Goal: Contribute content

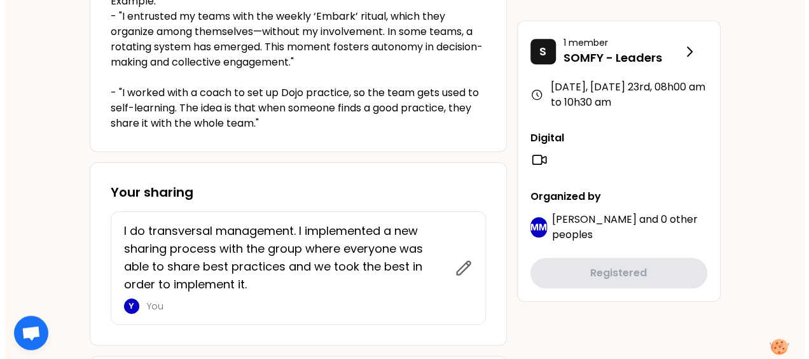
scroll to position [399, 0]
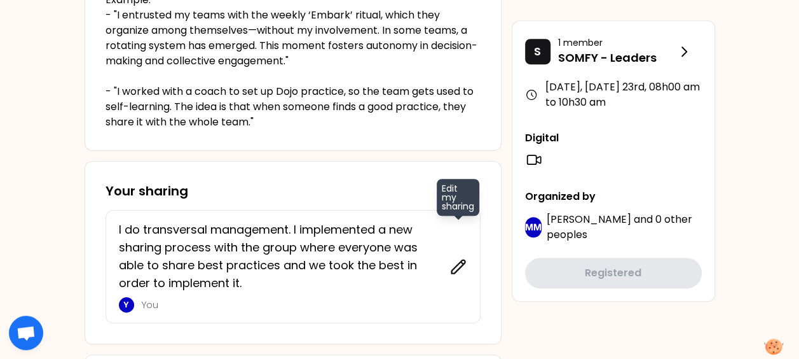
click at [459, 268] on icon at bounding box center [459, 267] width 18 height 18
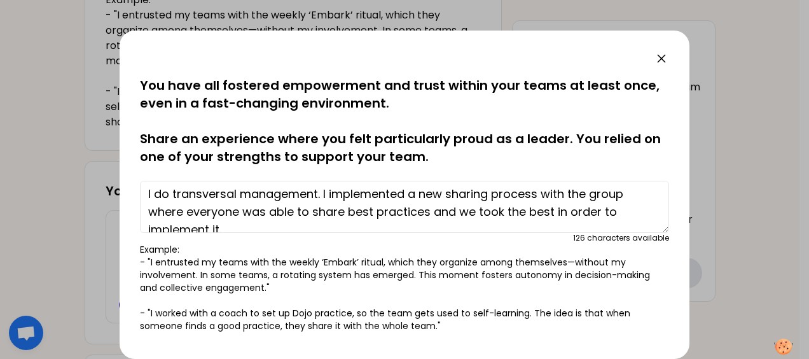
scroll to position [0, 0]
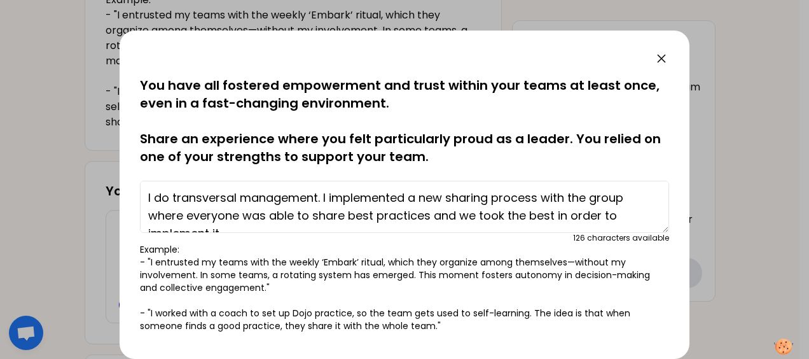
drag, startPoint x: 251, startPoint y: 209, endPoint x: 90, endPoint y: 169, distance: 165.8
click at [90, 169] on div "saved You have all fostered empowerment and trust within your teams at least on…" at bounding box center [404, 179] width 809 height 359
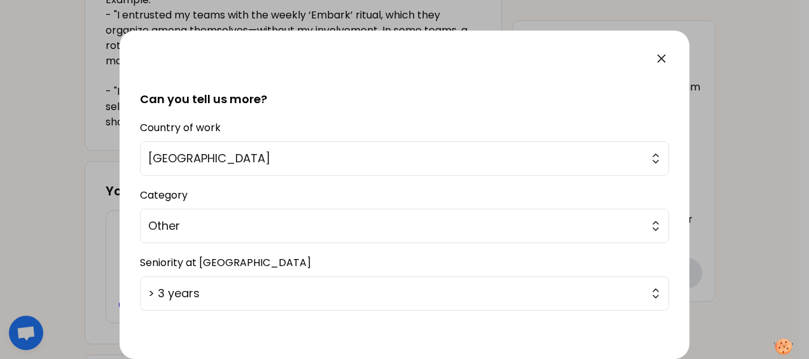
scroll to position [280, 0]
click at [648, 231] on button "Other" at bounding box center [404, 225] width 529 height 34
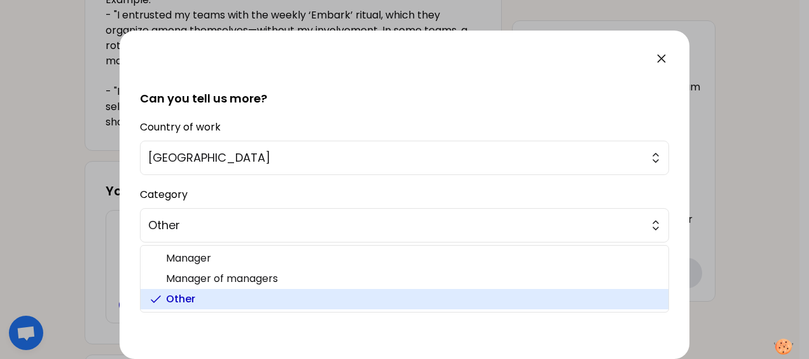
click at [683, 209] on div "saved You have all fostered empowerment and trust within your teams at least on…" at bounding box center [405, 195] width 570 height 328
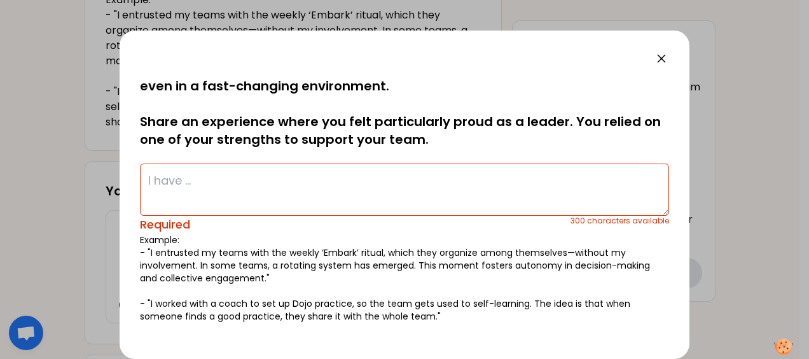
scroll to position [0, 0]
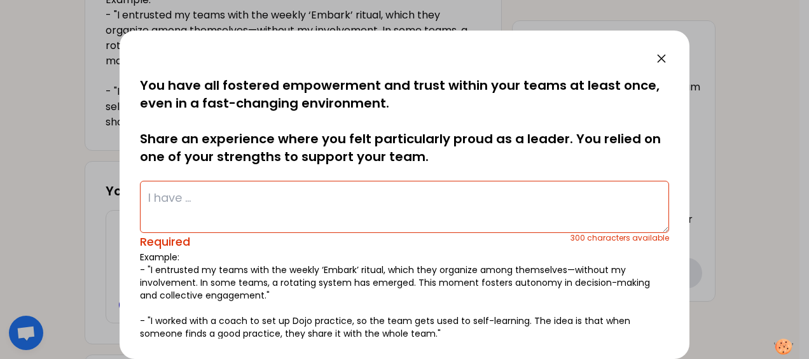
click at [271, 181] on textarea at bounding box center [404, 207] width 529 height 52
paste textarea "I have implemented a standardization of practices and processes in the group's …"
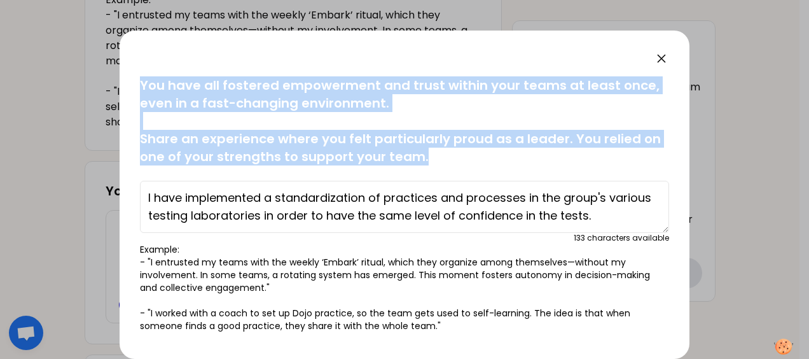
drag, startPoint x: 142, startPoint y: 81, endPoint x: 431, endPoint y: 155, distance: 298.0
click at [431, 155] on p "You have all fostered empowerment and trust within your teams at least once, ev…" at bounding box center [404, 120] width 529 height 89
copy p "You have all fostered empowerment and trust within your teams at least once, ev…"
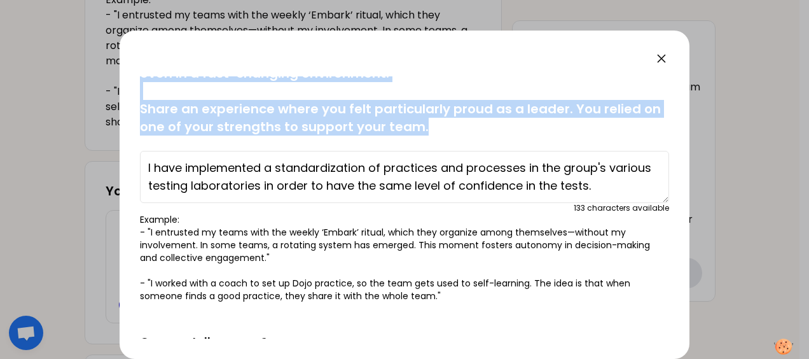
scroll to position [24, 0]
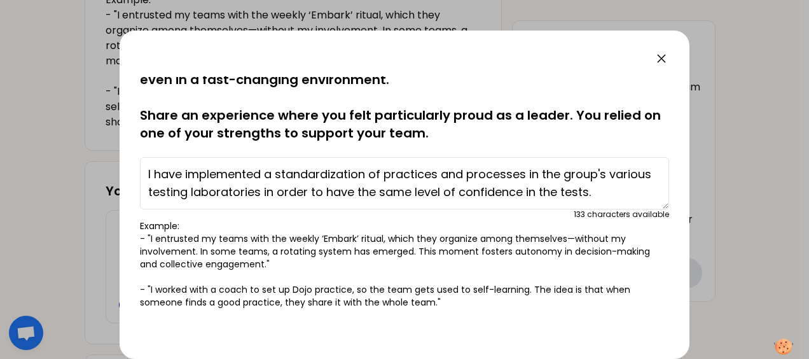
drag, startPoint x: 187, startPoint y: 172, endPoint x: 628, endPoint y: 202, distance: 442.3
click at [628, 202] on textarea "I have implemented a standardization of practices and processes in the group's …" at bounding box center [404, 183] width 529 height 52
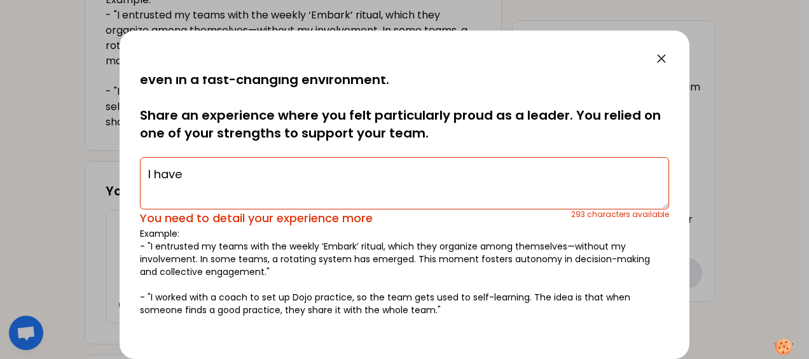
drag, startPoint x: 179, startPoint y: 174, endPoint x: 118, endPoint y: 183, distance: 61.8
click at [118, 183] on div "saved You have all fostered empowerment and trust within your teams at least on…" at bounding box center [404, 179] width 809 height 359
paste textarea "I helped the managers of all the laboratories of the SOMfy group to respect the…"
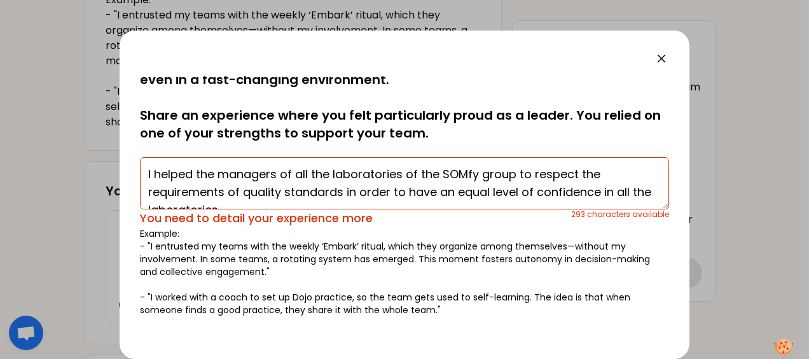
scroll to position [45, 0]
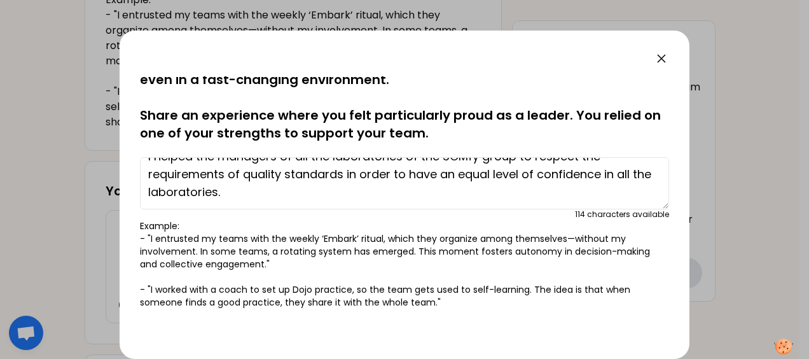
click at [478, 164] on textarea "I helped the managers of all the laboratories of the SOMfy group to respect the…" at bounding box center [404, 183] width 529 height 52
click at [478, 164] on textarea "I helped the managers of all the laboratories of the SOMf group to respect the …" at bounding box center [404, 183] width 529 height 52
click at [282, 199] on textarea "I helped the managers of all the laboratories of the SOMFY group to respect the…" at bounding box center [404, 183] width 529 height 52
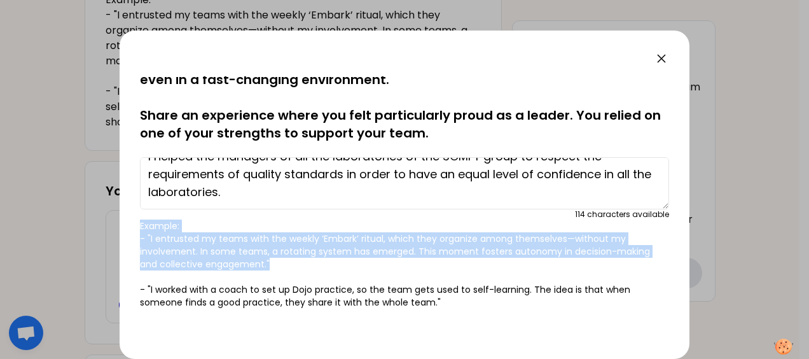
drag, startPoint x: 271, startPoint y: 262, endPoint x: 136, endPoint y: 229, distance: 138.8
click at [136, 229] on div "saved You have all fostered empowerment and trust within your teams at least on…" at bounding box center [405, 195] width 570 height 328
copy p "Example: - "I entrusted my teams with the weekly ‘Embark’ ritual, which they or…"
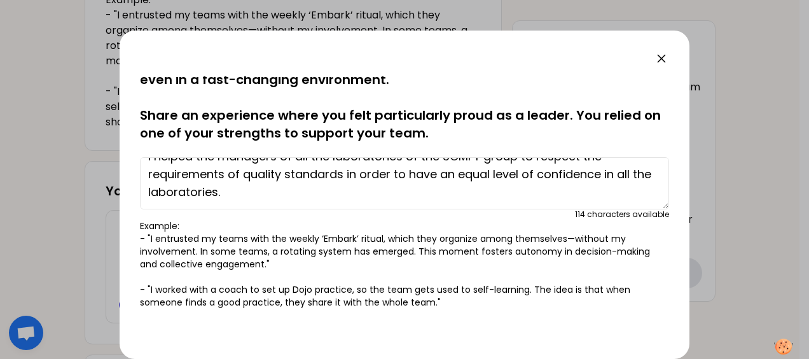
click at [273, 206] on textarea "I helped the managers of all the laboratories of the SOMFY group to respect the…" at bounding box center [404, 183] width 529 height 52
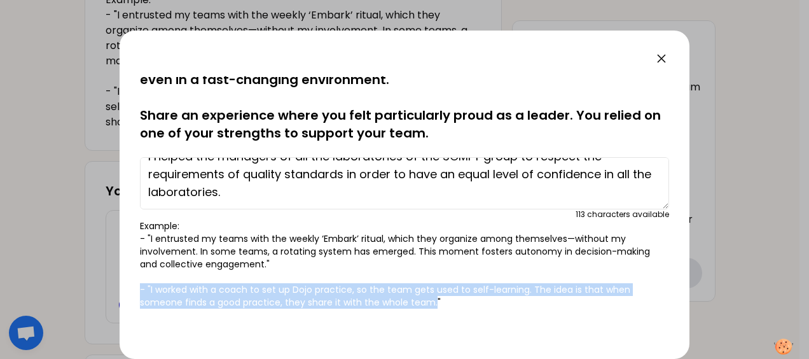
drag, startPoint x: 434, startPoint y: 303, endPoint x: 141, endPoint y: 290, distance: 292.8
click at [141, 290] on p "Example: - "I entrusted my teams with the weekly ‘Embark’ ritual, which they or…" at bounding box center [404, 263] width 529 height 89
copy p "- "I worked with a coach to set up Dojo practice, so the team gets used to self…"
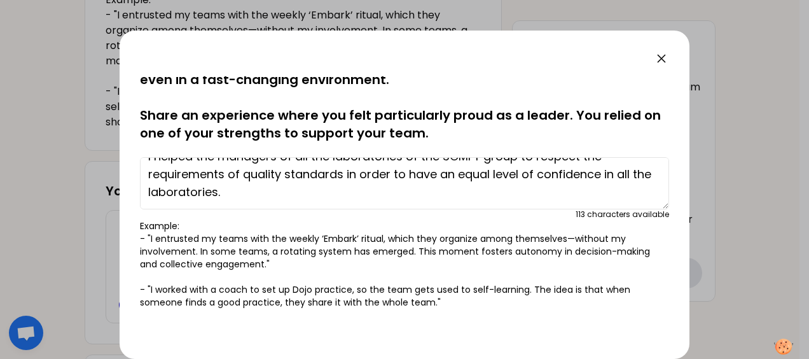
click at [296, 197] on textarea "I helped the managers of all the laboratories of the SOMFY group to respect the…" at bounding box center [404, 183] width 529 height 52
paste textarea "Have a homogeneous management system"
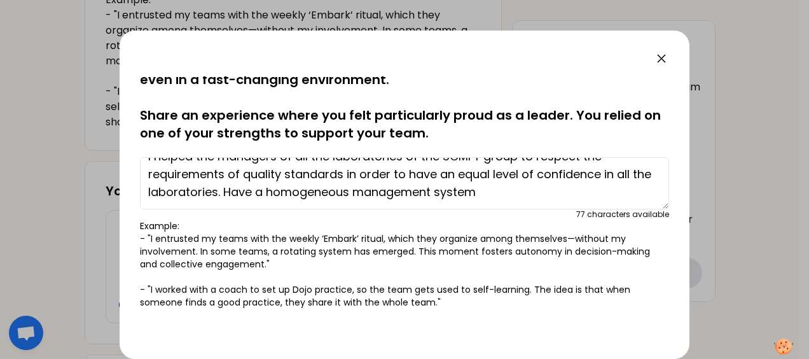
click at [265, 199] on textarea "I helped the managers of all the laboratories of the SOMFY group to respect the…" at bounding box center [404, 183] width 529 height 52
click at [246, 199] on textarea "I helped the managers of all the laboratories of the SOMFY group to respect the…" at bounding box center [404, 183] width 529 height 52
click at [581, 200] on textarea "I helped the managers of all the laboratories of the SOMFY group to respect the…" at bounding box center [404, 183] width 529 height 52
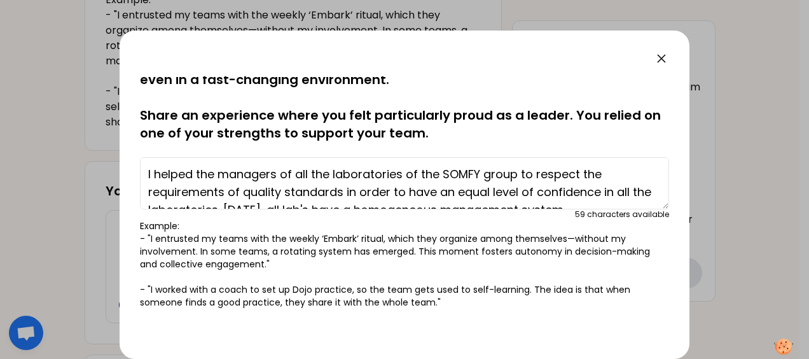
drag, startPoint x: 582, startPoint y: 200, endPoint x: 144, endPoint y: 194, distance: 438.2
click at [144, 194] on textarea "I helped the managers of all the laboratories of the SOMFY group to respect the…" at bounding box center [404, 183] width 529 height 52
type textarea "I helped the managers of all the laboratories of the SOMFY group to respect the…"
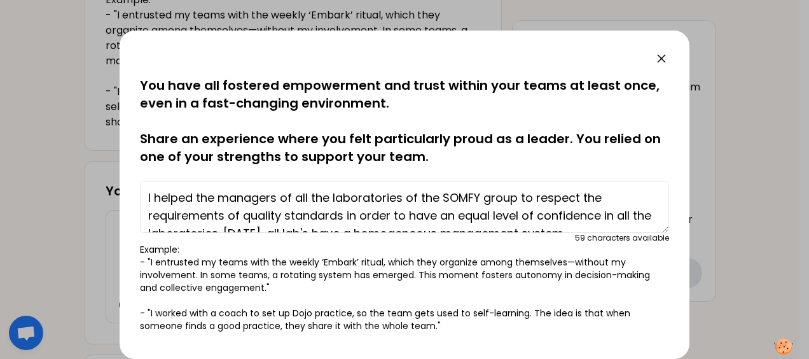
drag, startPoint x: 606, startPoint y: 131, endPoint x: 116, endPoint y: 69, distance: 494.2
click at [116, 69] on div "saved You have all fostered empowerment and trust within your teams at least on…" at bounding box center [404, 179] width 809 height 359
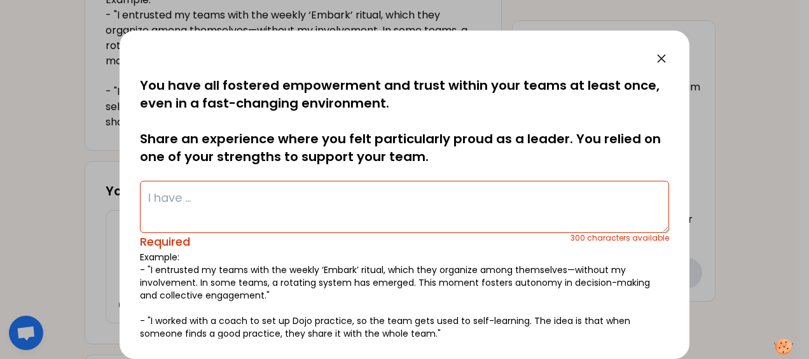
paste textarea ""I assisted the managers of all the laboratories of the SOMFY group to comply w…"
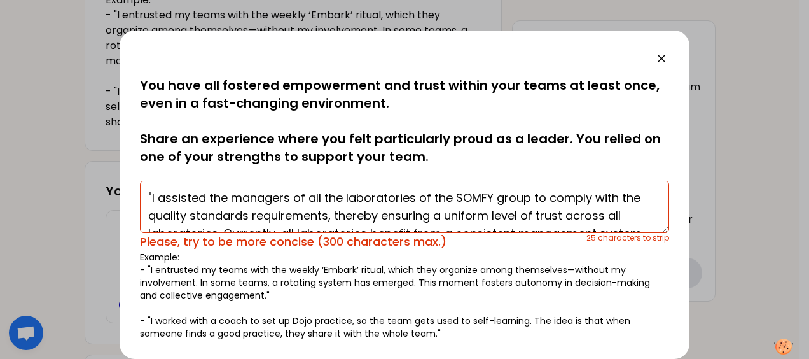
click at [191, 195] on textarea ""I assisted the managers of all the laboratories of the SOMFY group to comply w…" at bounding box center [404, 207] width 529 height 52
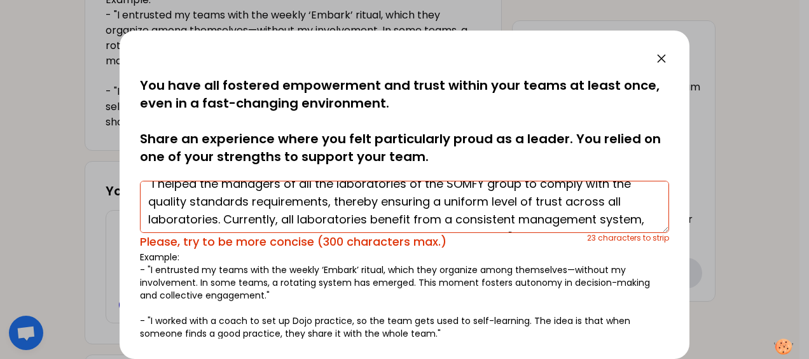
scroll to position [25, 0]
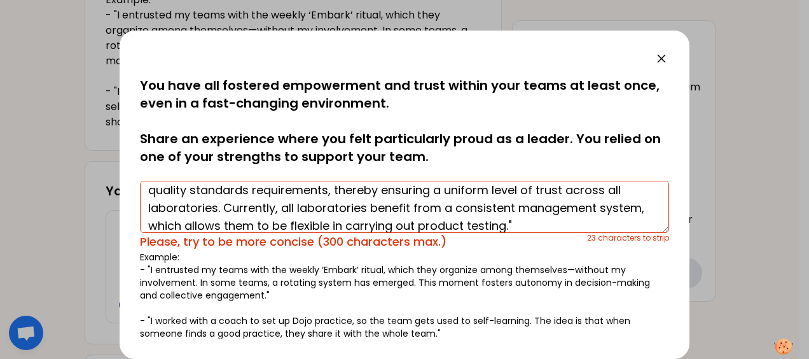
drag, startPoint x: 377, startPoint y: 190, endPoint x: 335, endPoint y: 191, distance: 42.0
click at [335, 191] on textarea ""I helped the managers of all the laboratories of the SOMFY group to comply wit…" at bounding box center [404, 207] width 529 height 52
click at [457, 201] on textarea ""I helped the managers of all the laboratories of the SOMFY group to comply wit…" at bounding box center [404, 207] width 529 height 52
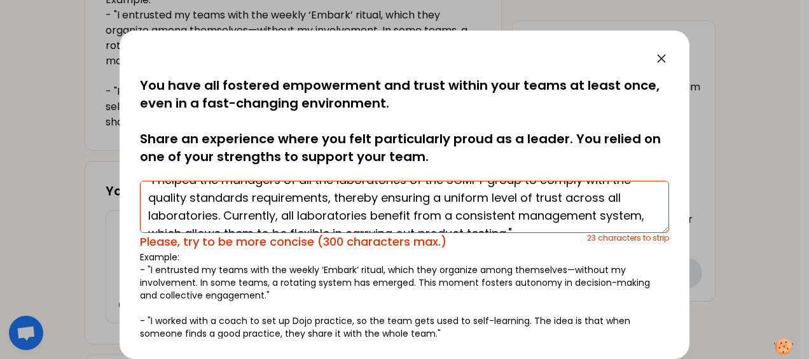
drag, startPoint x: 376, startPoint y: 188, endPoint x: 335, endPoint y: 193, distance: 41.6
click at [335, 193] on textarea ""I helped the managers of all the laboratories of the SOMFY group to comply wit…" at bounding box center [404, 207] width 529 height 52
click at [614, 216] on textarea ""I helped the managers of all the laboratories of the SOMFY group to comply wit…" at bounding box center [404, 207] width 529 height 52
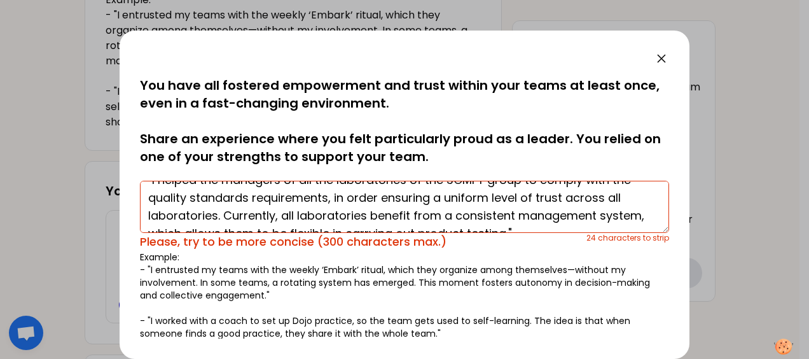
click at [617, 217] on textarea ""I helped the managers of all the laboratories of the SOMFY group to comply wit…" at bounding box center [404, 207] width 529 height 52
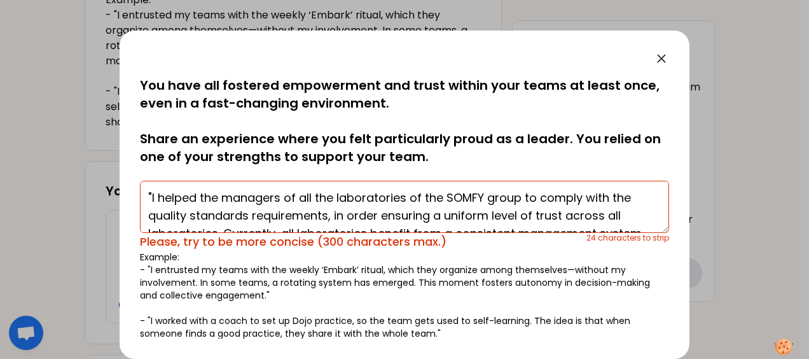
scroll to position [36, 0]
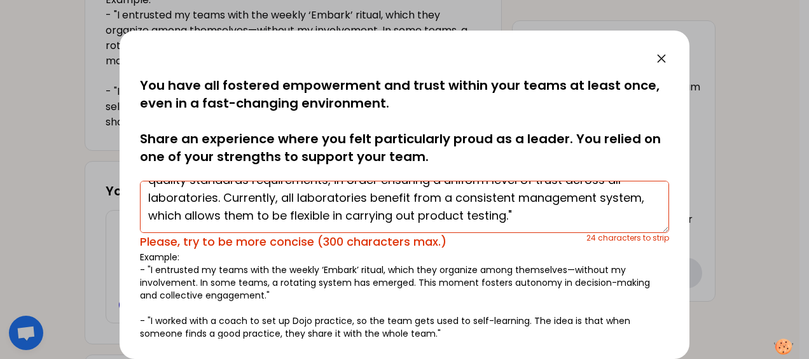
drag, startPoint x: 150, startPoint y: 196, endPoint x: 596, endPoint y: 254, distance: 450.2
click at [596, 254] on div "saved You have all fostered empowerment and trust within your teams at least on…" at bounding box center [404, 207] width 529 height 263
click at [454, 196] on textarea ""I helped the managers of all the laboratories of the SOMFY group to comply wit…" at bounding box center [404, 207] width 529 height 52
paste textarea "Have a homogeneous management system"
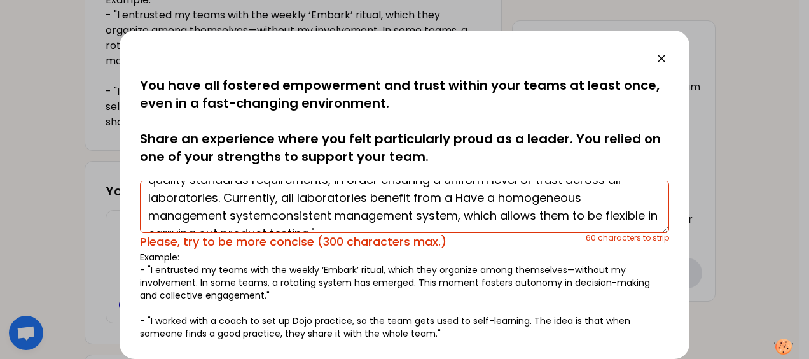
click at [462, 196] on textarea ""I helped the managers of all the laboratories of the SOMFY group to comply wit…" at bounding box center [404, 207] width 529 height 52
click at [210, 214] on textarea ""I helped the managers of all the laboratories of the SOMFY group to comply wit…" at bounding box center [404, 207] width 529 height 52
click at [190, 216] on textarea ""I helped the managers of all the laboratories of the SOMFY group to comply wit…" at bounding box center [404, 207] width 529 height 52
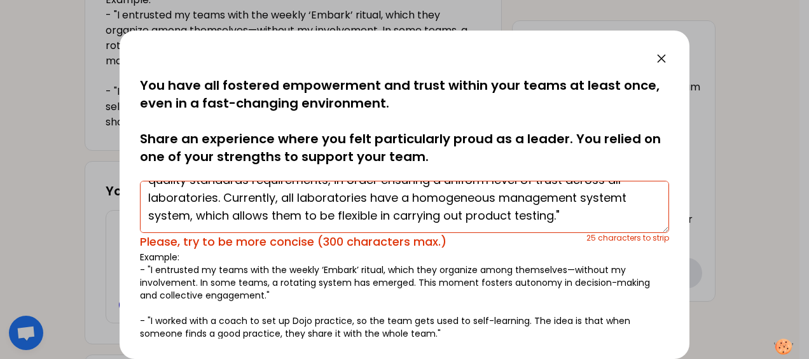
click at [553, 215] on textarea ""I helped the managers of all the laboratories of the SOMFY group to comply wit…" at bounding box center [404, 207] width 529 height 52
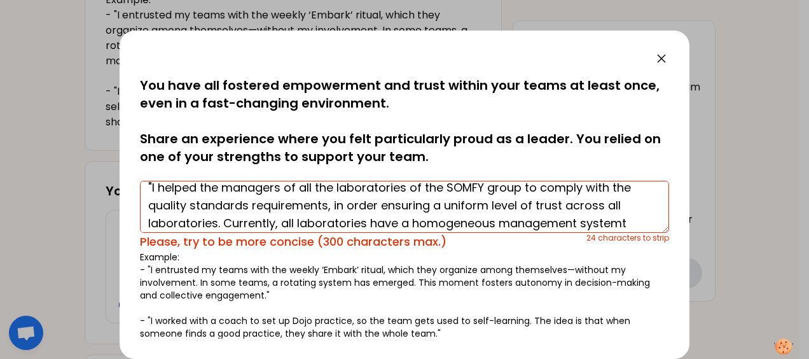
scroll to position [0, 0]
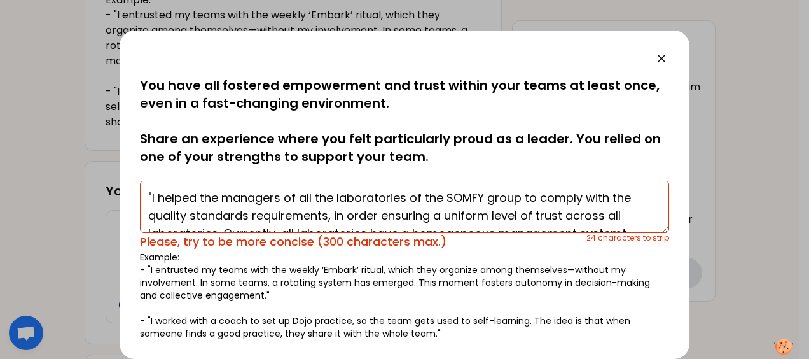
click at [152, 195] on textarea ""I helped the managers of all the laboratories of the SOMFY group to comply wit…" at bounding box center [404, 207] width 529 height 52
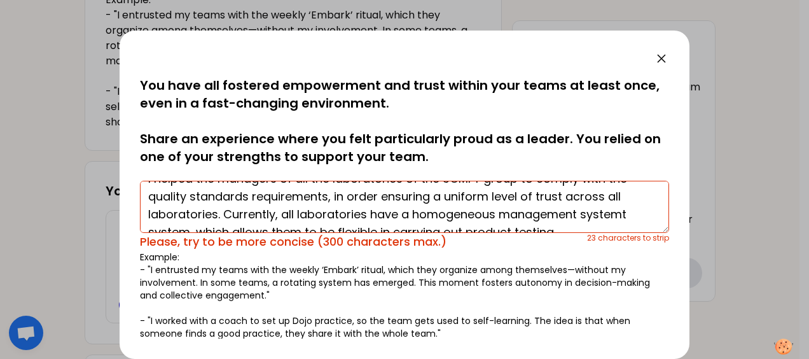
scroll to position [25, 0]
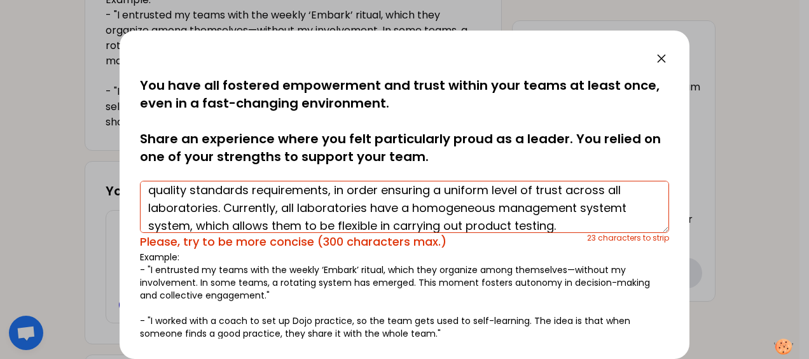
click at [630, 208] on textarea "I helped the managers of all the laboratories of the SOMFY group to comply with…" at bounding box center [404, 207] width 529 height 52
click at [188, 223] on textarea "I helped the managers of all the laboratories of the SOMFY group to comply with…" at bounding box center [404, 207] width 529 height 52
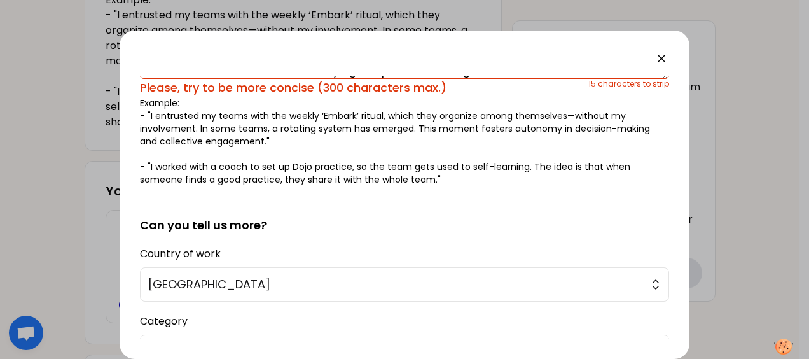
scroll to position [334, 0]
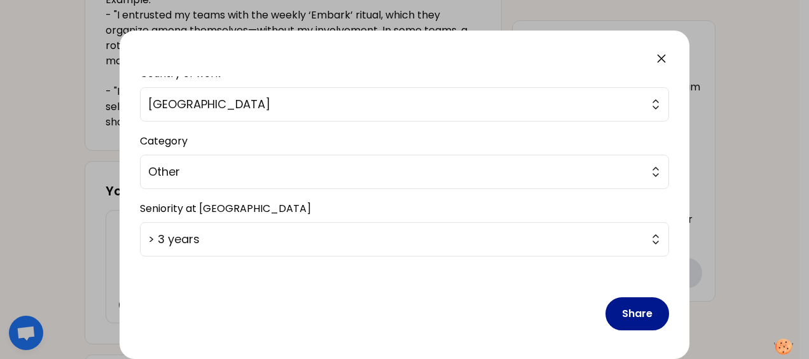
click at [638, 315] on button "Share" at bounding box center [637, 313] width 64 height 33
click at [621, 317] on button "Share" at bounding box center [637, 313] width 64 height 33
click at [637, 305] on button "Share" at bounding box center [637, 313] width 64 height 33
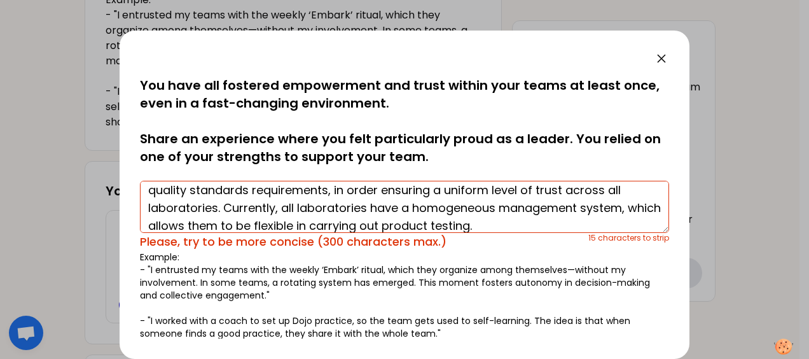
scroll to position [36, 0]
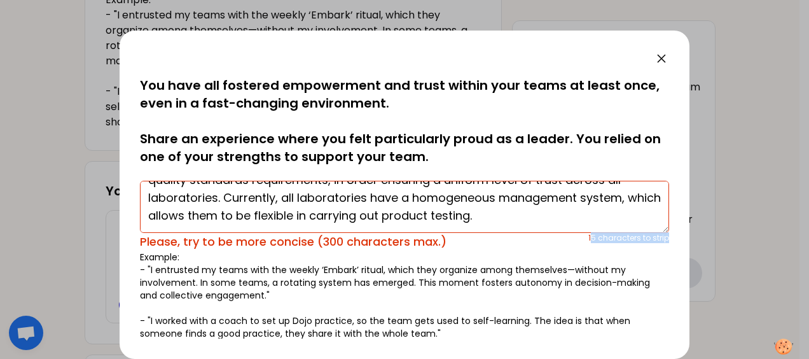
drag, startPoint x: 581, startPoint y: 238, endPoint x: 657, endPoint y: 237, distance: 75.7
click at [657, 237] on div "15 characters to strip" at bounding box center [628, 242] width 81 height 18
copy div "5 characters to strip"
click at [275, 197] on textarea "I helped the managers of all the laboratories of the SOMFY group to comply with…" at bounding box center [404, 207] width 529 height 52
drag, startPoint x: 282, startPoint y: 195, endPoint x: 364, endPoint y: 203, distance: 82.4
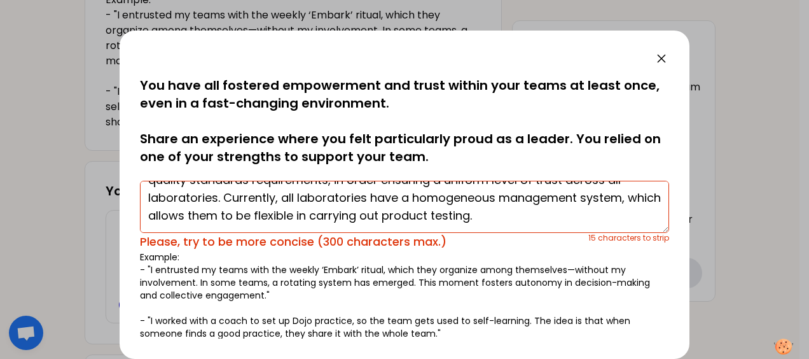
click at [364, 203] on textarea "I helped the managers of all the laboratories of the SOMFY group to comply with…" at bounding box center [404, 207] width 529 height 52
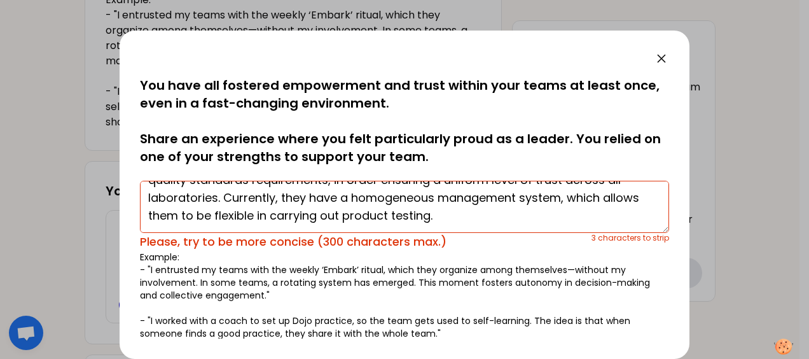
click at [176, 214] on textarea "I helped the managers of all the laboratories of the SOMFY group to comply with…" at bounding box center [404, 207] width 529 height 52
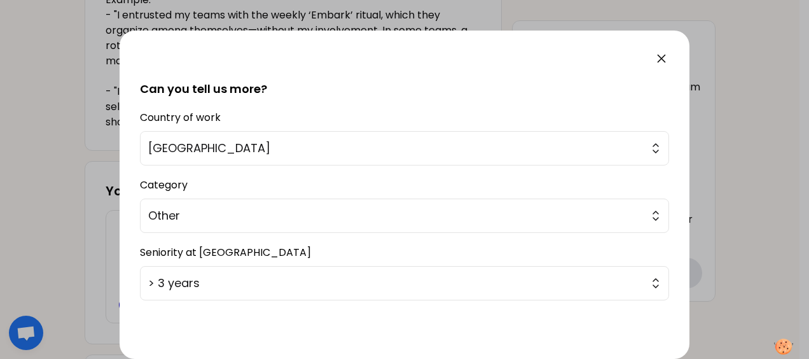
scroll to position [326, 0]
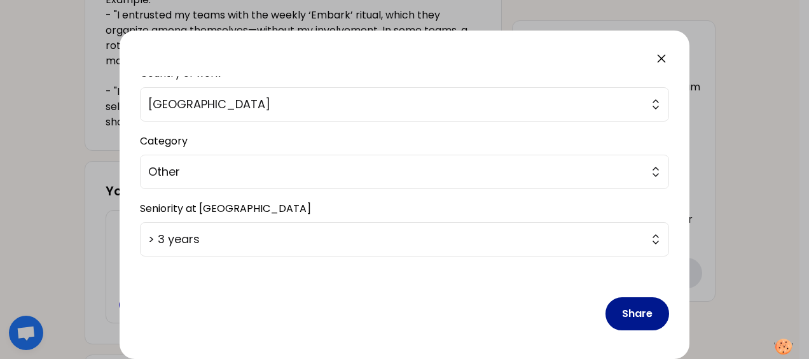
type textarea "I helped the managers of all the laboratories of the SOMFY group to comply with…"
click at [617, 310] on button "Share" at bounding box center [637, 313] width 64 height 33
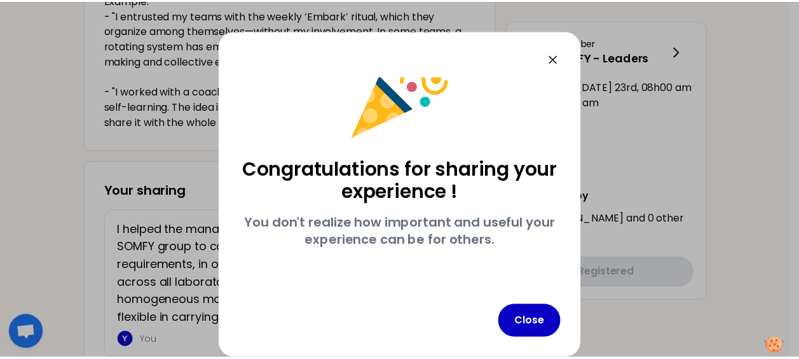
scroll to position [41, 0]
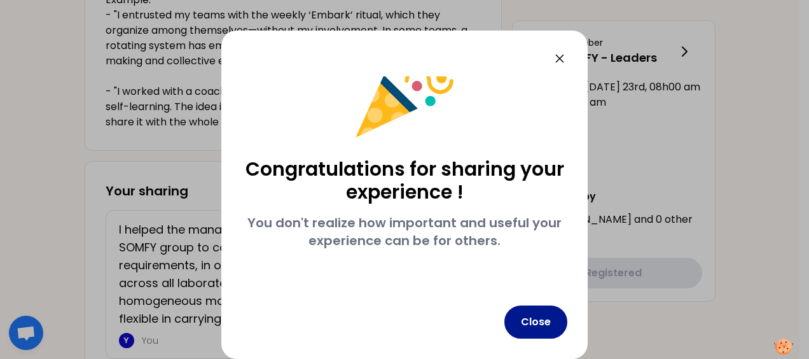
click at [530, 321] on button "Close" at bounding box center [535, 321] width 63 height 33
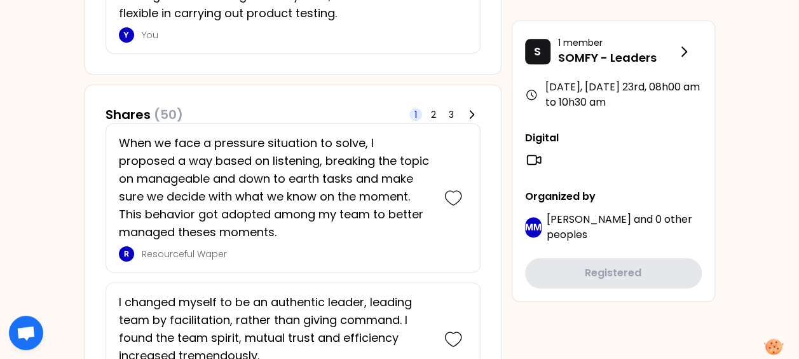
scroll to position [714, 0]
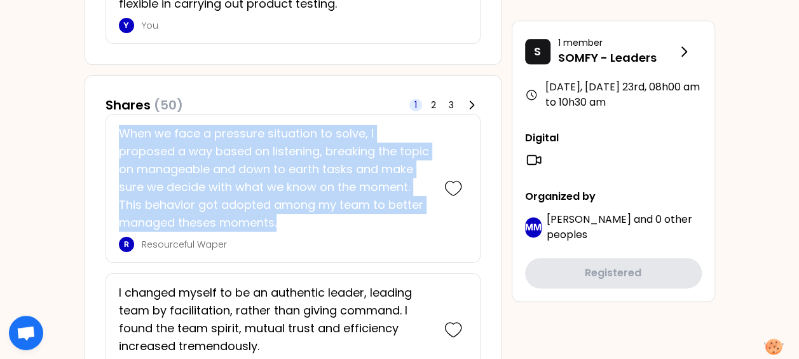
drag, startPoint x: 283, startPoint y: 221, endPoint x: 118, endPoint y: 137, distance: 185.2
click at [119, 137] on p "When we face a pressure situation to solve, I proposed a way based on listening…" at bounding box center [275, 178] width 313 height 107
copy p "When we face a pressure situation to solve, I proposed a way based on listening…"
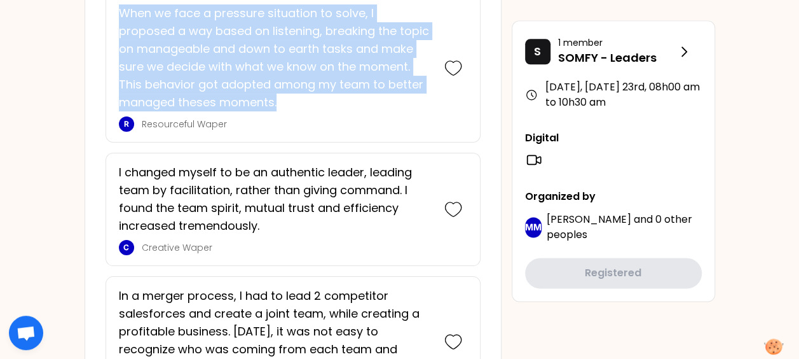
scroll to position [838, 0]
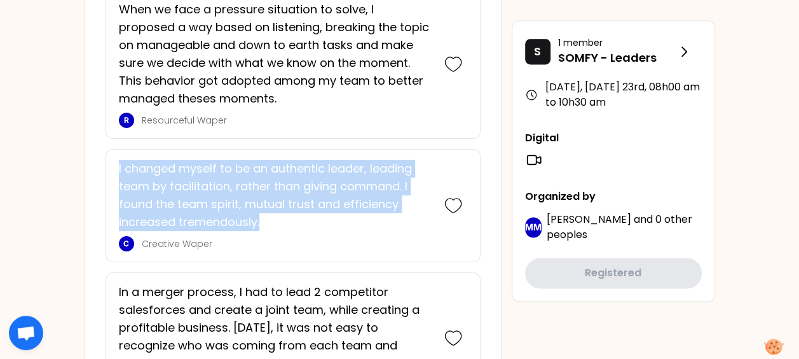
drag, startPoint x: 260, startPoint y: 220, endPoint x: 116, endPoint y: 164, distance: 154.8
click at [116, 164] on div "I changed myself to be an authentic leader, leading team by facilitation, rathe…" at bounding box center [293, 205] width 375 height 113
copy p "I changed myself to be an authentic leader, leading team by facilitation, rathe…"
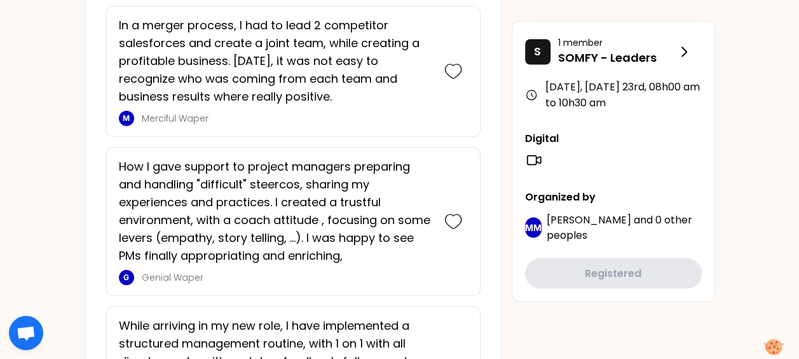
scroll to position [1076, 0]
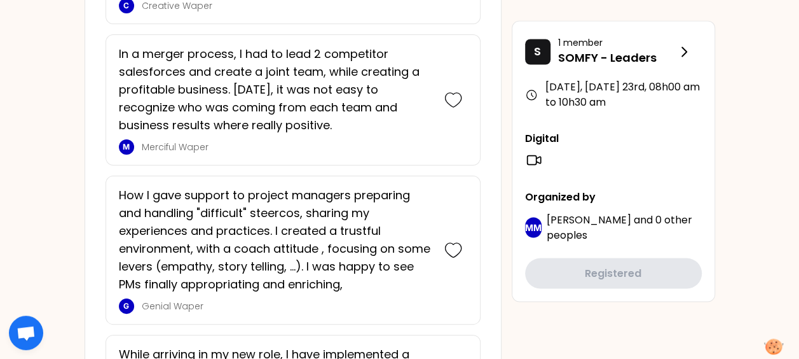
drag, startPoint x: 120, startPoint y: 54, endPoint x: 332, endPoint y: 121, distance: 222.0
click at [332, 121] on p "In a merger process, I had to lead 2 competitor salesforces and create a joint …" at bounding box center [275, 89] width 313 height 89
copy p "n a merger process, I had to lead 2 competitor salesforces and create a joint t…"
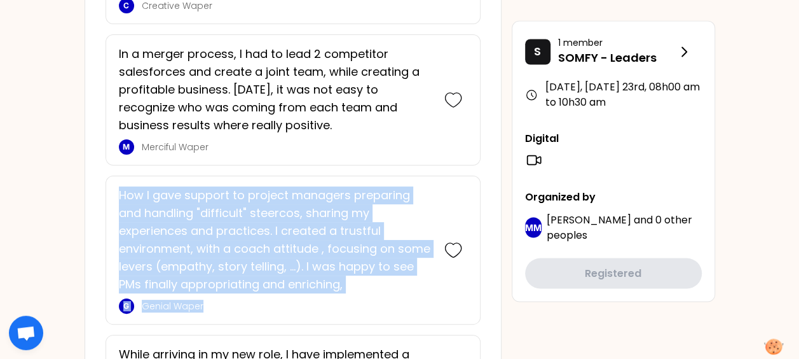
drag, startPoint x: 136, startPoint y: 193, endPoint x: 374, endPoint y: 291, distance: 257.5
click at [374, 291] on div "How I gave support to project managers preparing and handling "difficult" steer…" at bounding box center [279, 249] width 321 height 127
copy div "How I gave support to project managers preparing and handling "difficult" steer…"
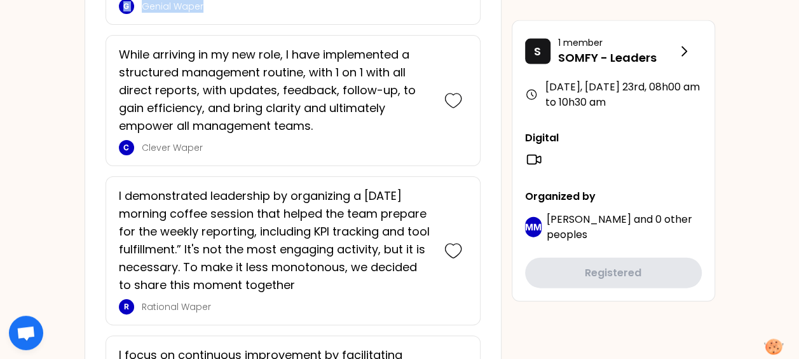
scroll to position [1371, 0]
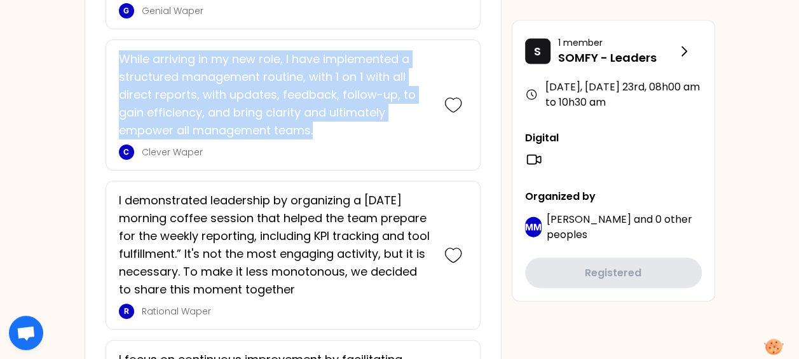
drag, startPoint x: 119, startPoint y: 53, endPoint x: 315, endPoint y: 126, distance: 209.4
click at [315, 126] on p "While arriving in my new role, I have implemented a structured management routi…" at bounding box center [275, 94] width 313 height 89
copy p "While arriving in my new role, I have implemented a structured management routi…"
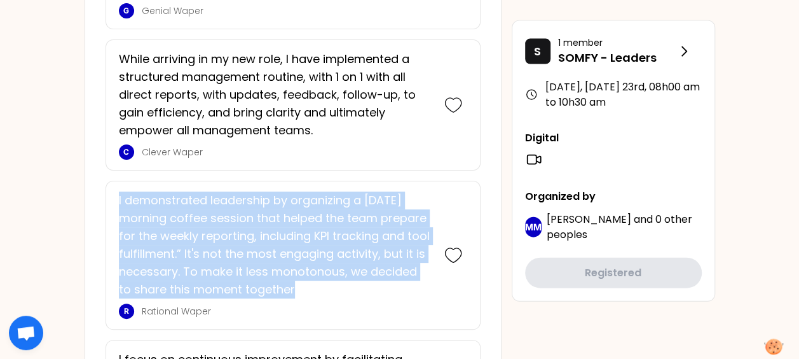
drag, startPoint x: 117, startPoint y: 193, endPoint x: 316, endPoint y: 282, distance: 218.0
click at [316, 282] on div "I demonstrated leadership by organizing a [DATE] morning coffee session that he…" at bounding box center [293, 255] width 375 height 149
copy p "I demonstrated leadership by organizing a [DATE] morning coffee session that he…"
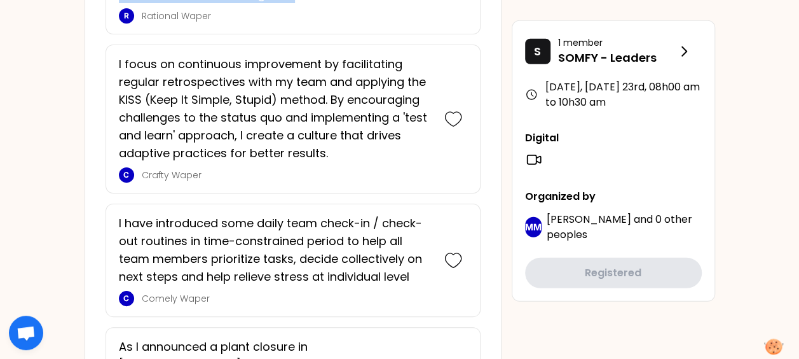
scroll to position [1705, 0]
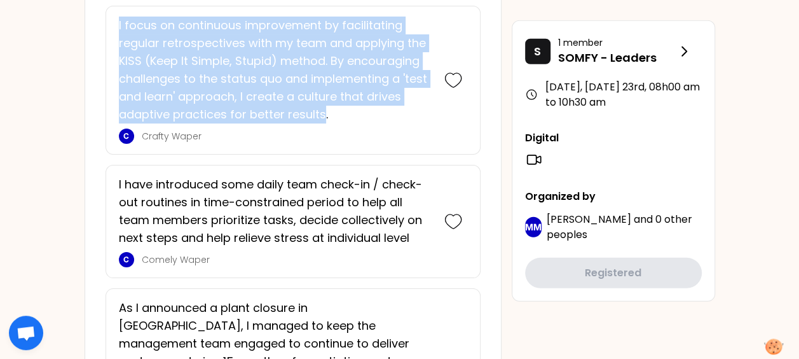
drag, startPoint x: 323, startPoint y: 109, endPoint x: 115, endPoint y: 25, distance: 224.5
click at [115, 25] on div "I focus on continuous improvement by facilitating regular retrospectives with m…" at bounding box center [293, 80] width 375 height 149
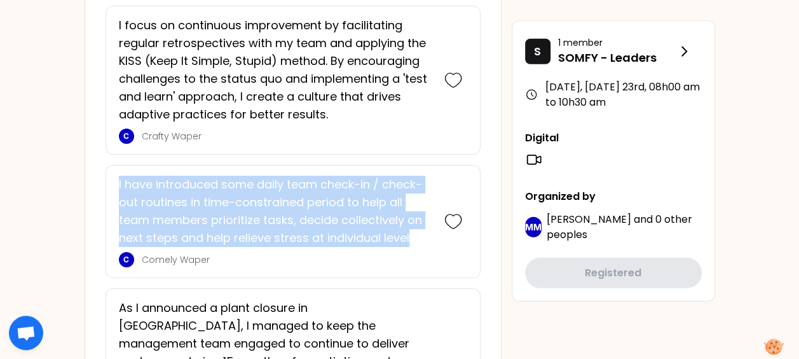
drag, startPoint x: 118, startPoint y: 177, endPoint x: 424, endPoint y: 239, distance: 312.2
click at [424, 239] on p "I have introduced some daily team check-in / check-out routines in time-constra…" at bounding box center [275, 211] width 313 height 71
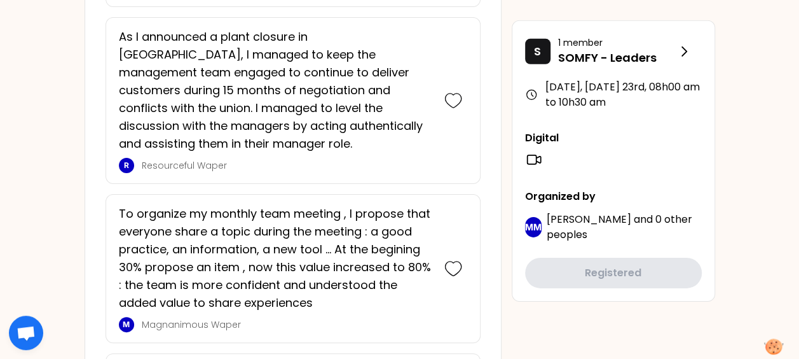
scroll to position [1971, 0]
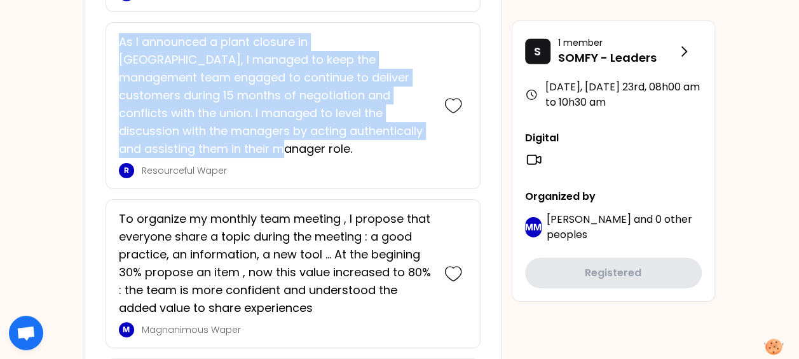
drag, startPoint x: 118, startPoint y: 38, endPoint x: 351, endPoint y: 124, distance: 248.1
click at [351, 124] on p "As I announced a plant closure in [GEOGRAPHIC_DATA], I managed to keep the mana…" at bounding box center [275, 95] width 313 height 125
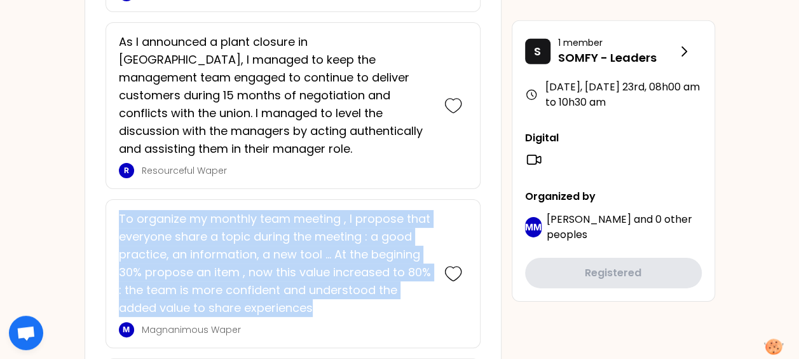
drag, startPoint x: 120, startPoint y: 190, endPoint x: 324, endPoint y: 284, distance: 225.1
click at [324, 284] on p "To organize my monthly team meeting , I propose that everyone share a topic dur…" at bounding box center [275, 263] width 313 height 107
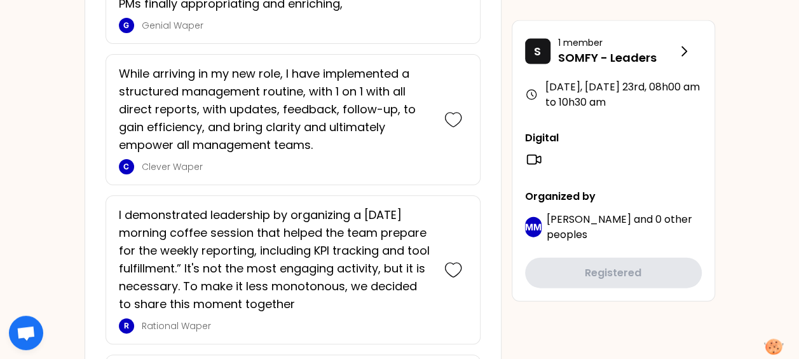
scroll to position [1351, 0]
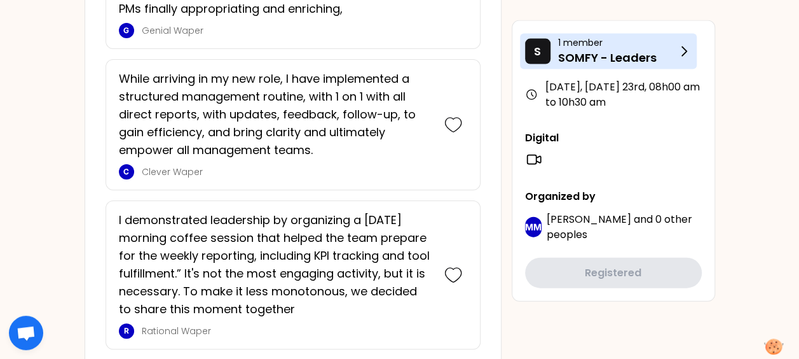
click at [686, 56] on icon at bounding box center [684, 51] width 15 height 15
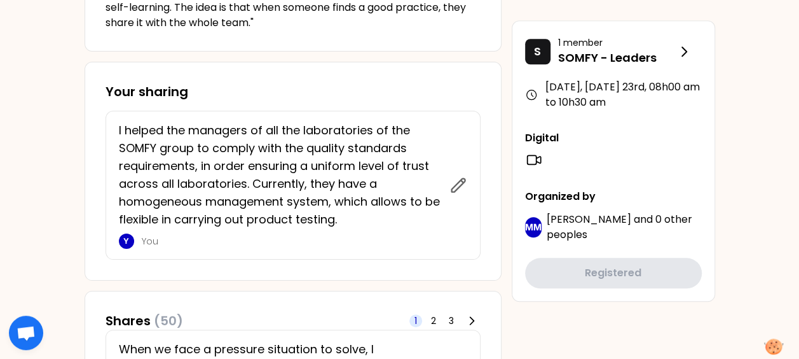
scroll to position [518, 0]
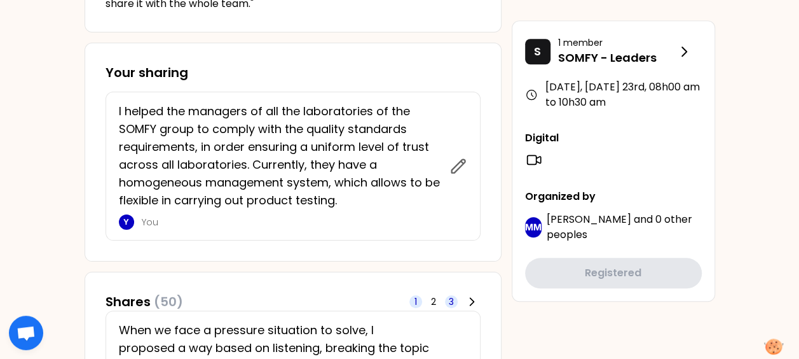
click at [456, 301] on span "3" at bounding box center [451, 301] width 13 height 13
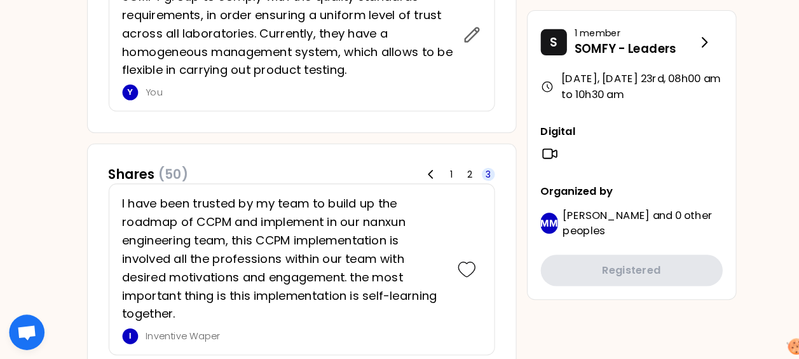
scroll to position [643, 0]
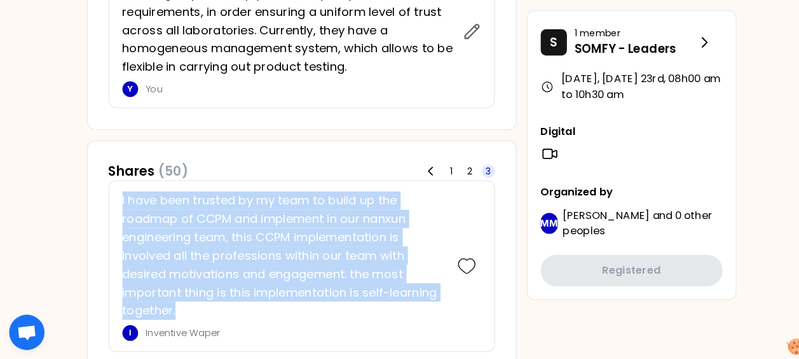
drag, startPoint x: 174, startPoint y: 302, endPoint x: 118, endPoint y: 196, distance: 120.3
click at [119, 196] on p "I have been trusted by my team to build up the roadmap of CCPM and implement in…" at bounding box center [275, 258] width 313 height 125
